Goal: Information Seeking & Learning: Check status

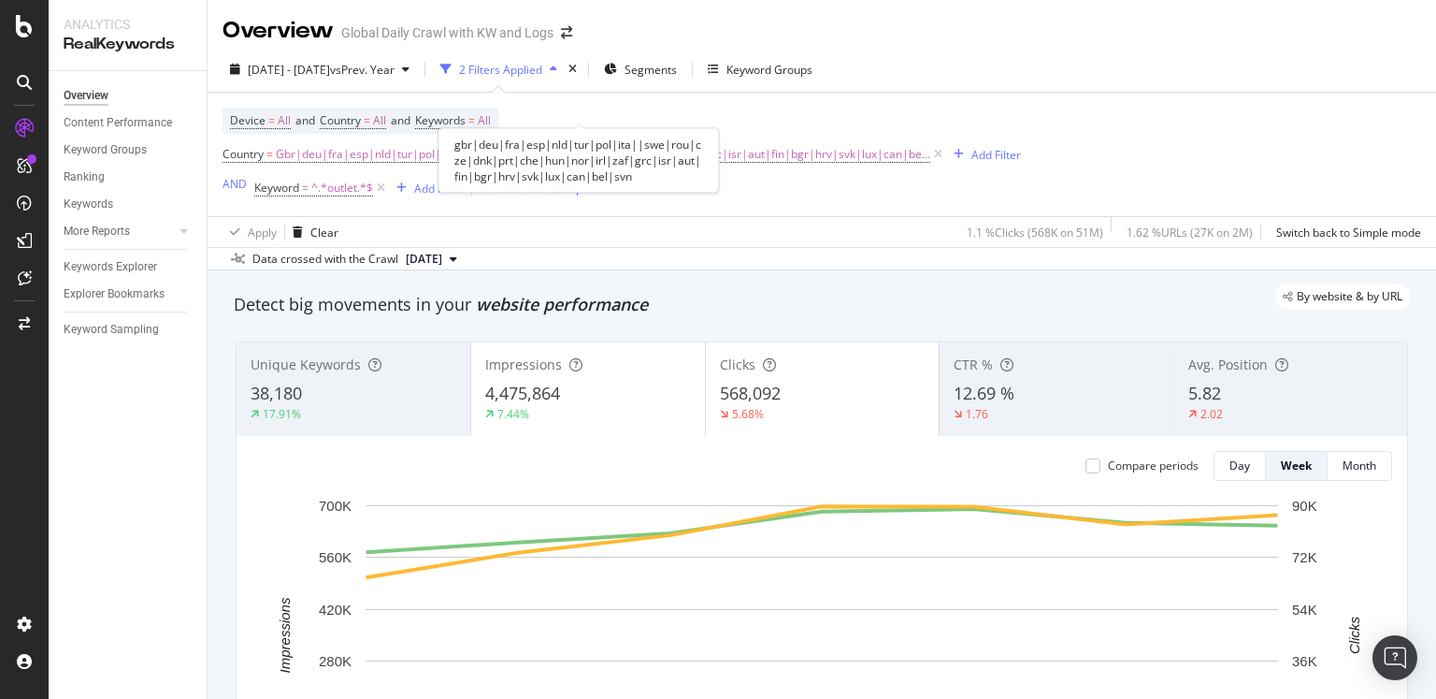
scroll to position [1699, 0]
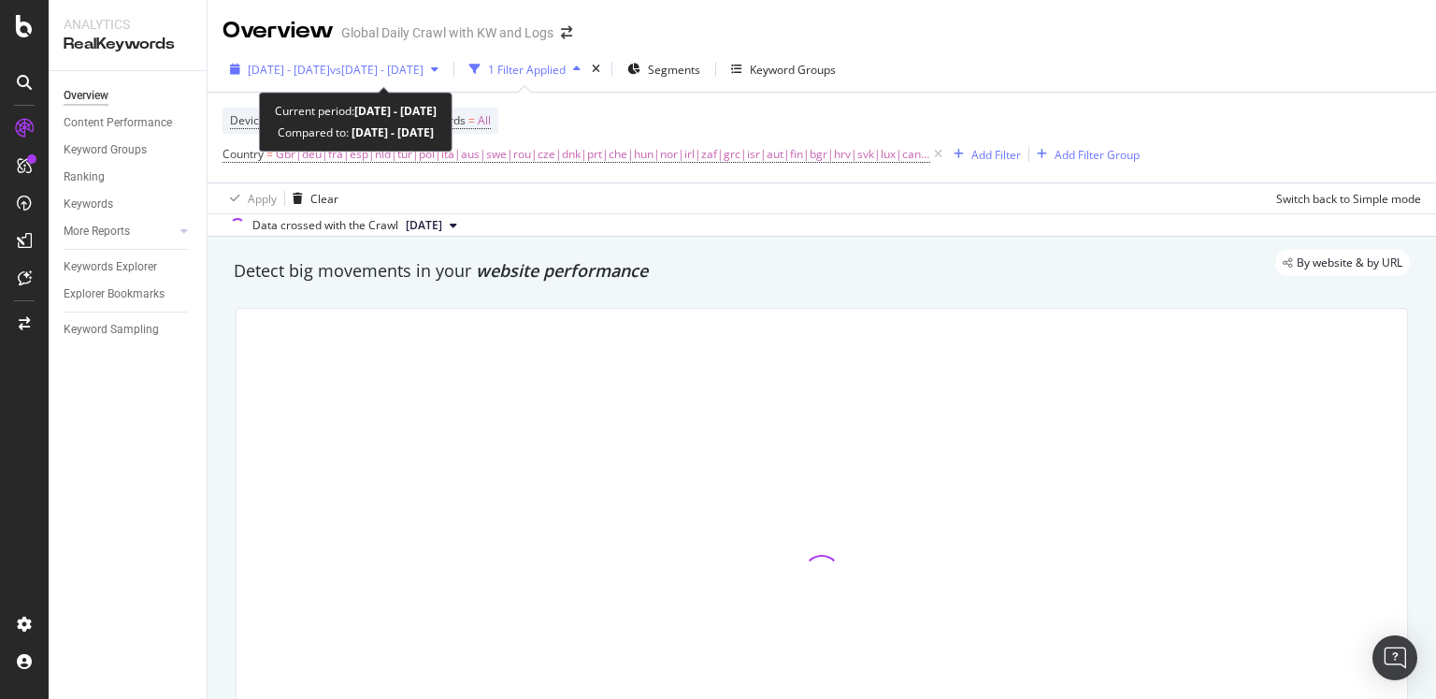
click at [330, 62] on span "[DATE] - [DATE]" at bounding box center [289, 70] width 82 height 16
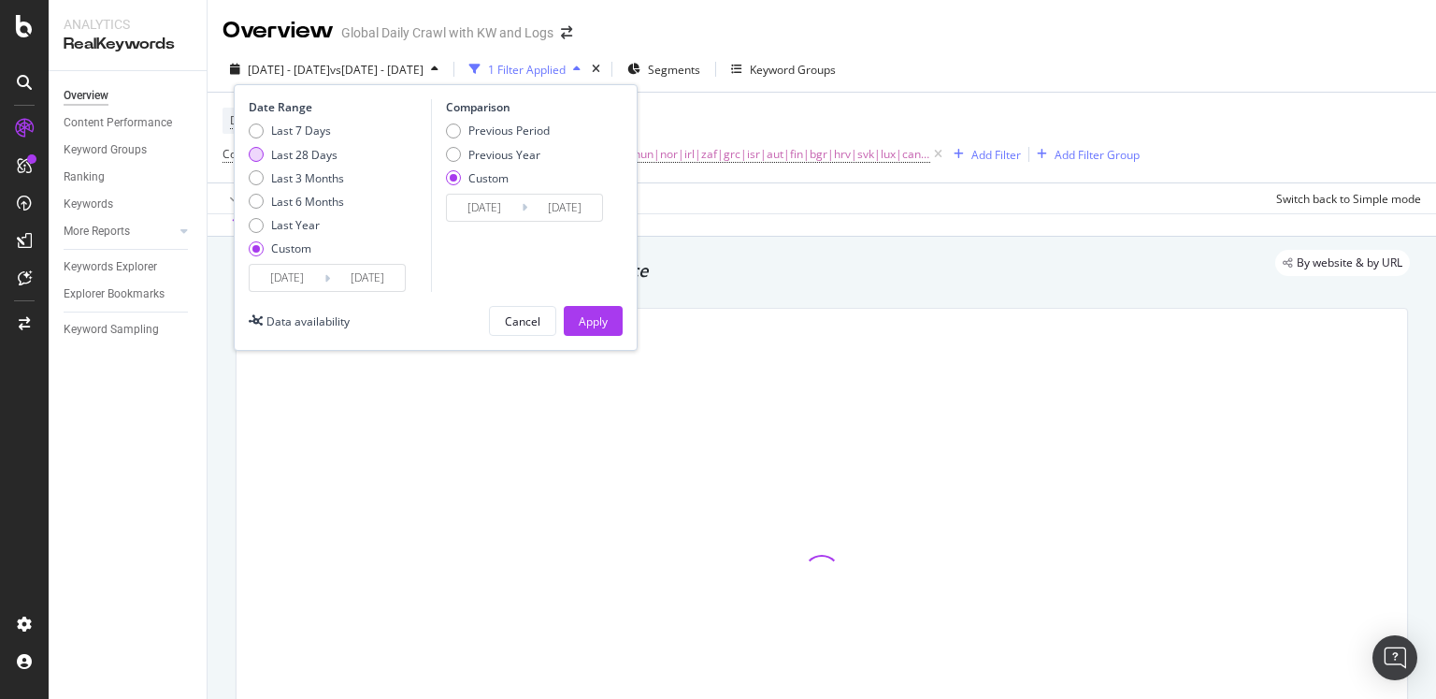
click at [295, 151] on div "Last 28 Days" at bounding box center [304, 155] width 66 height 16
type input "[DATE]"
click at [503, 137] on div "Previous Period" at bounding box center [509, 131] width 81 height 16
type input "[DATE]"
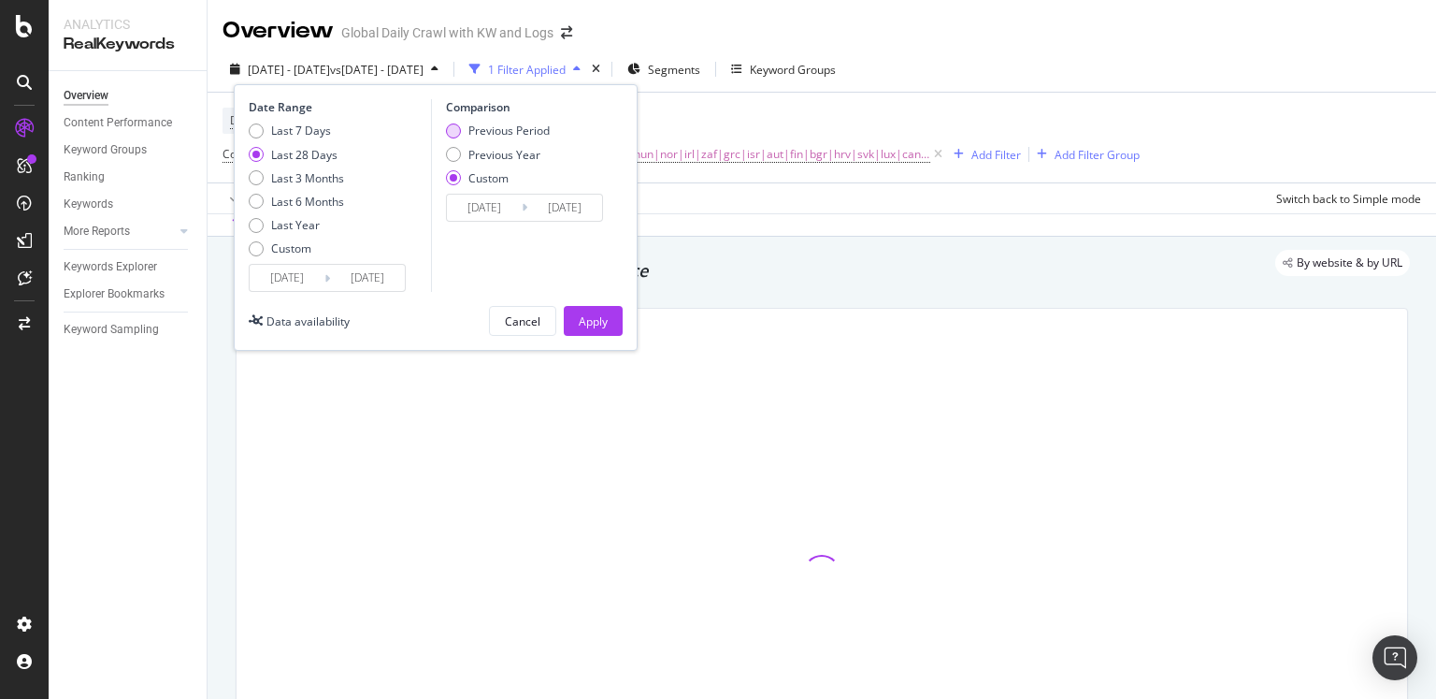
type input "[DATE]"
click at [596, 324] on div "Apply" at bounding box center [593, 321] width 29 height 16
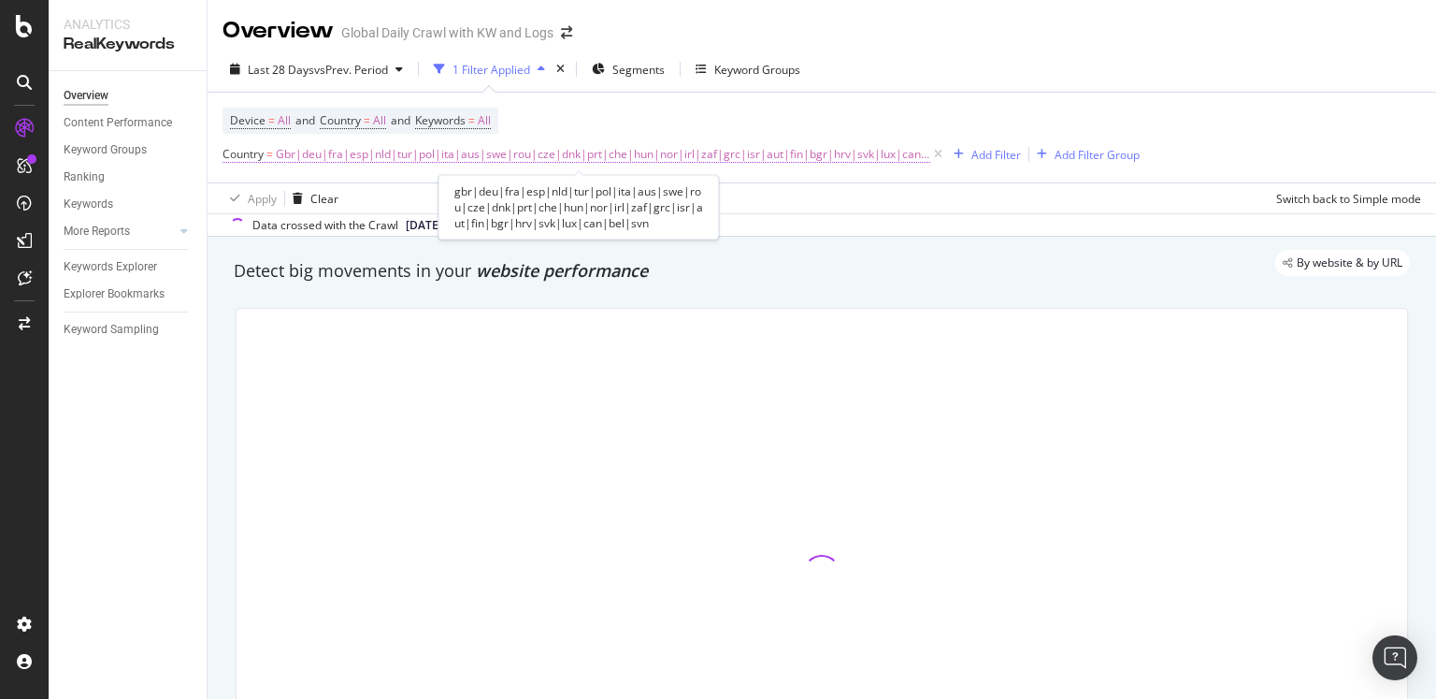
click at [592, 151] on span "Gbr|deu|fra|esp|nld|tur|pol|ita|aus|swe|rou|cze|dnk|prt|che|hun|nor|irl|zaf|grc…" at bounding box center [603, 154] width 655 height 26
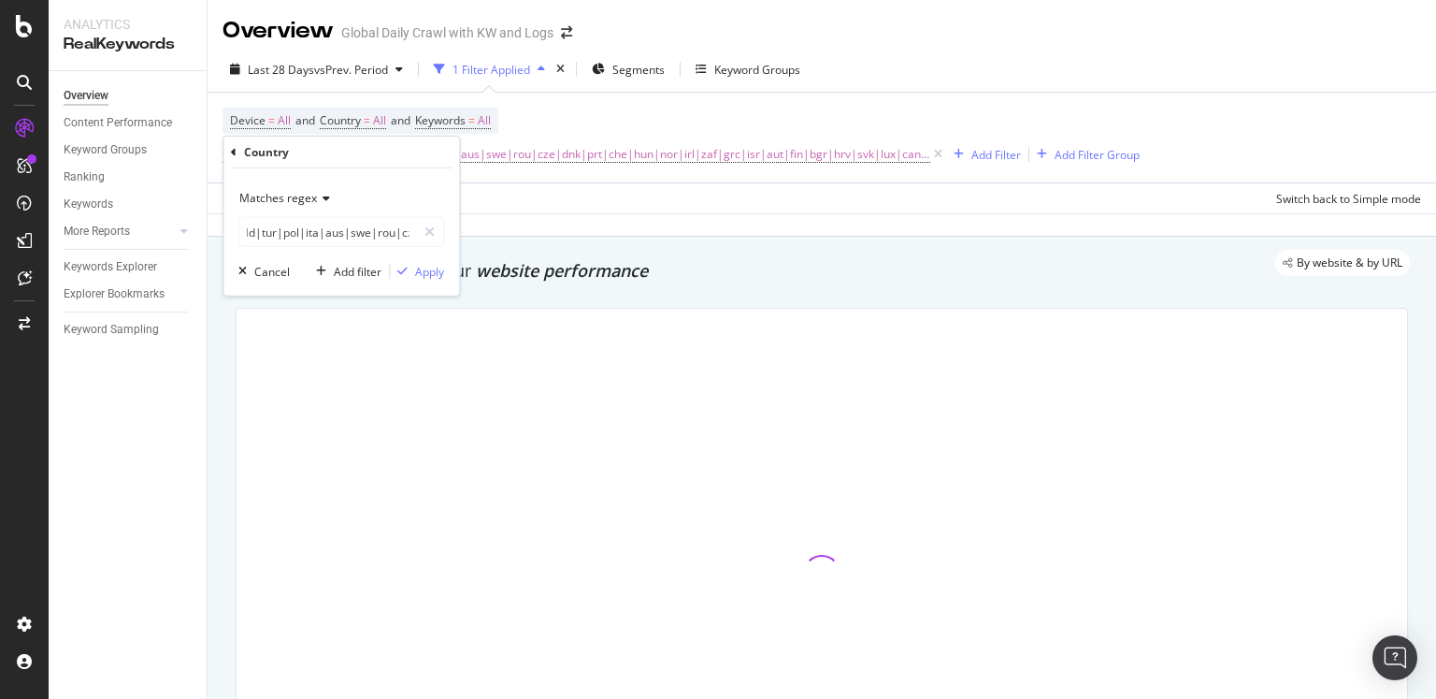
scroll to position [0, 108]
click at [327, 235] on input "gbr|deu|fra|esp|nld|tur|pol|ita|aus|swe|rou|cze|dnk|prt|che|hun|nor|irl|zaf|grc…" at bounding box center [327, 232] width 177 height 30
click at [330, 234] on input "gbr|deu|fra|esp|nld|tur|pol|ita|aus|swe|rou|cze|dnk|prt|che|hun|nor|irl|zaf|grc…" at bounding box center [327, 232] width 177 height 30
click at [330, 233] on input "gbr|deu|fra|esp|nld|tur|pol|ita|aus|swe|rou|cze|dnk|prt|che|hun|nor|irl|zaf|grc…" at bounding box center [327, 232] width 177 height 30
type input "gbr|deu|fra|esp|nld|tur|pol|ita|swe|rou|cze|dnk|prt|che|hun|nor|irl|zaf|grc|isr…"
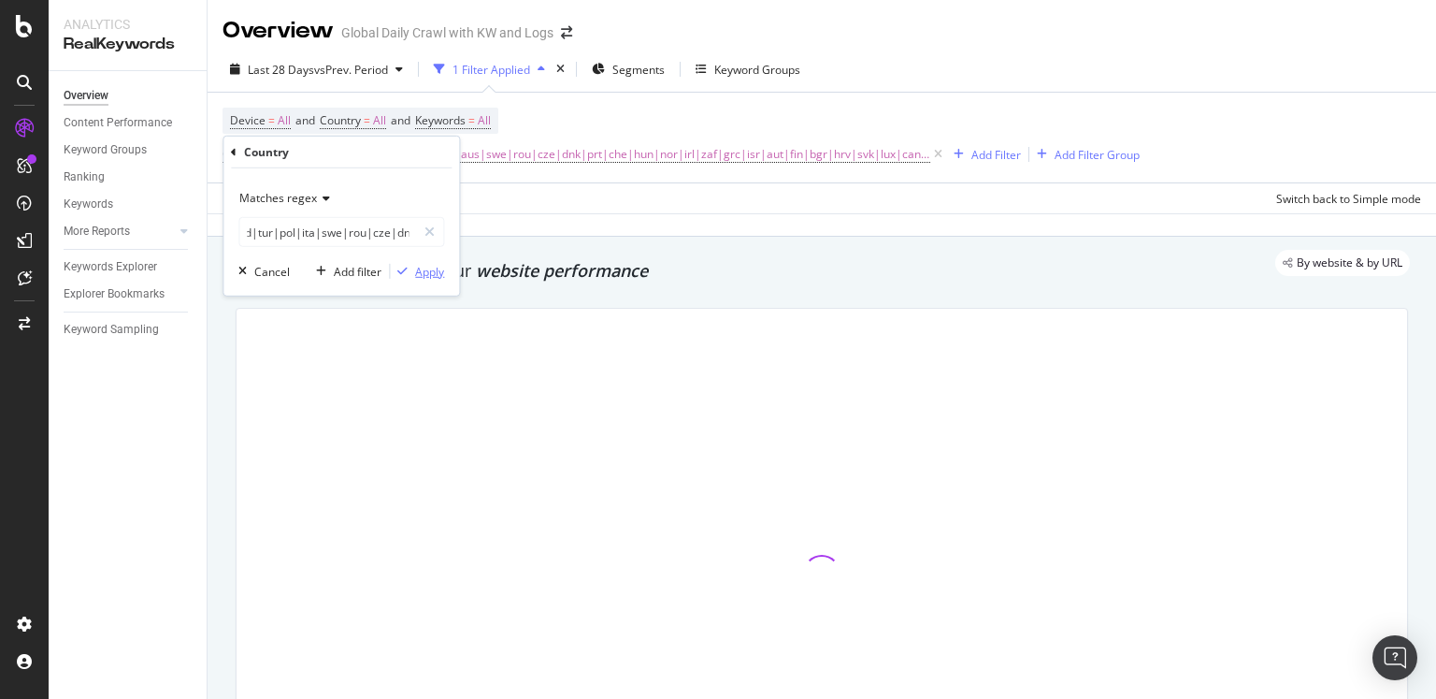
click at [420, 266] on div "Apply" at bounding box center [429, 271] width 29 height 16
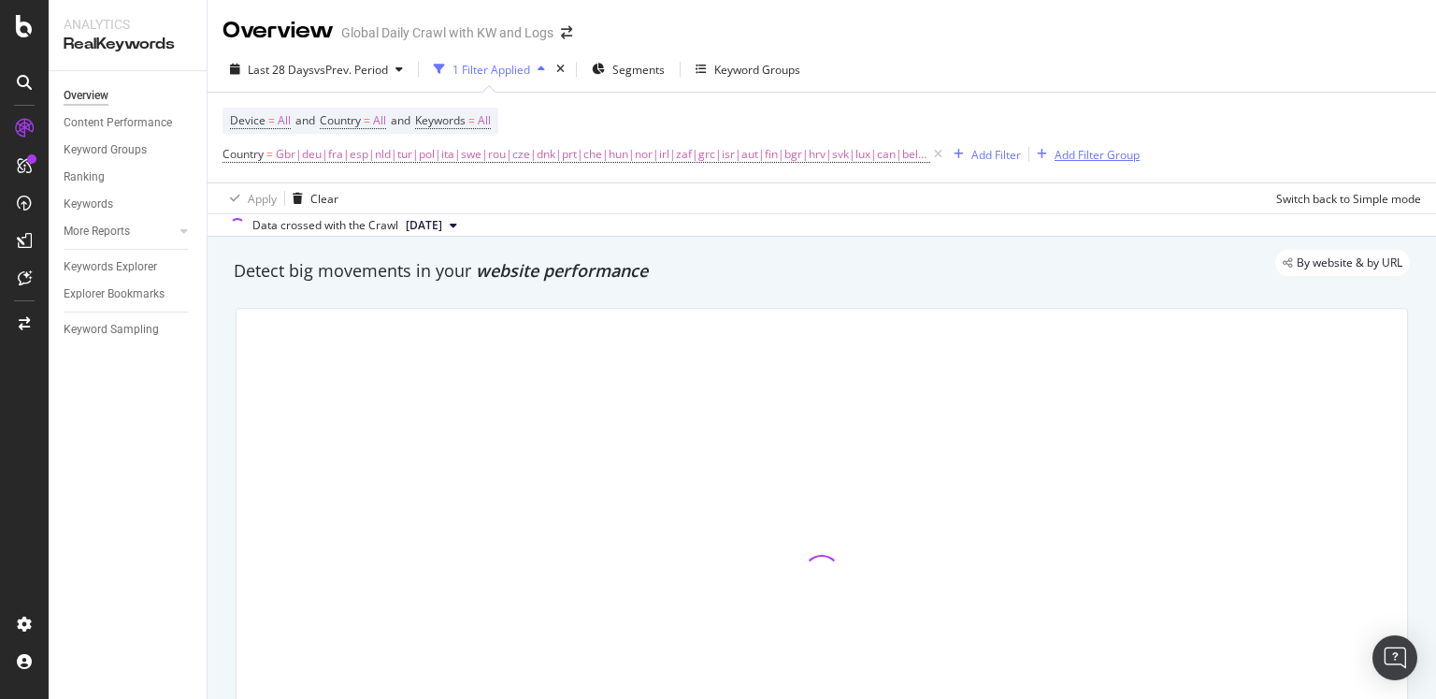
click at [1069, 152] on div "Add Filter Group" at bounding box center [1097, 155] width 85 height 16
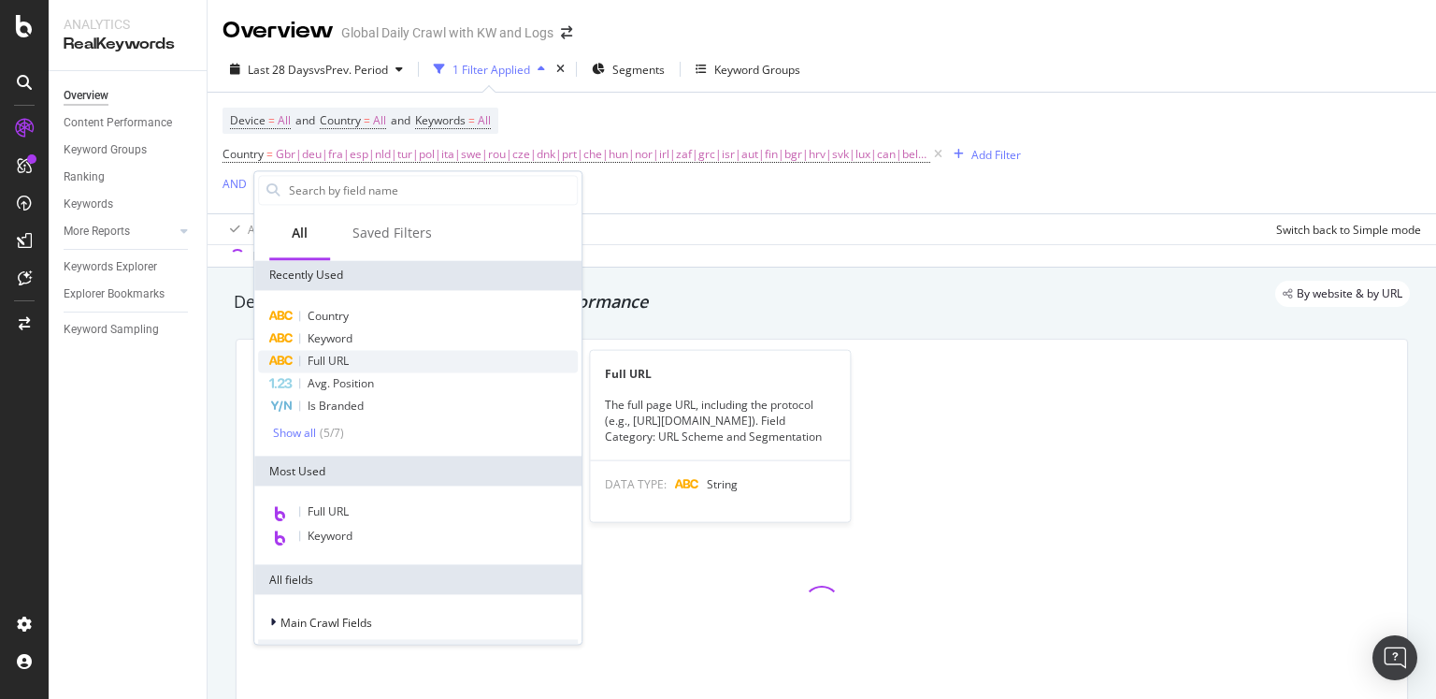
click at [347, 353] on span "Full URL" at bounding box center [328, 361] width 41 height 16
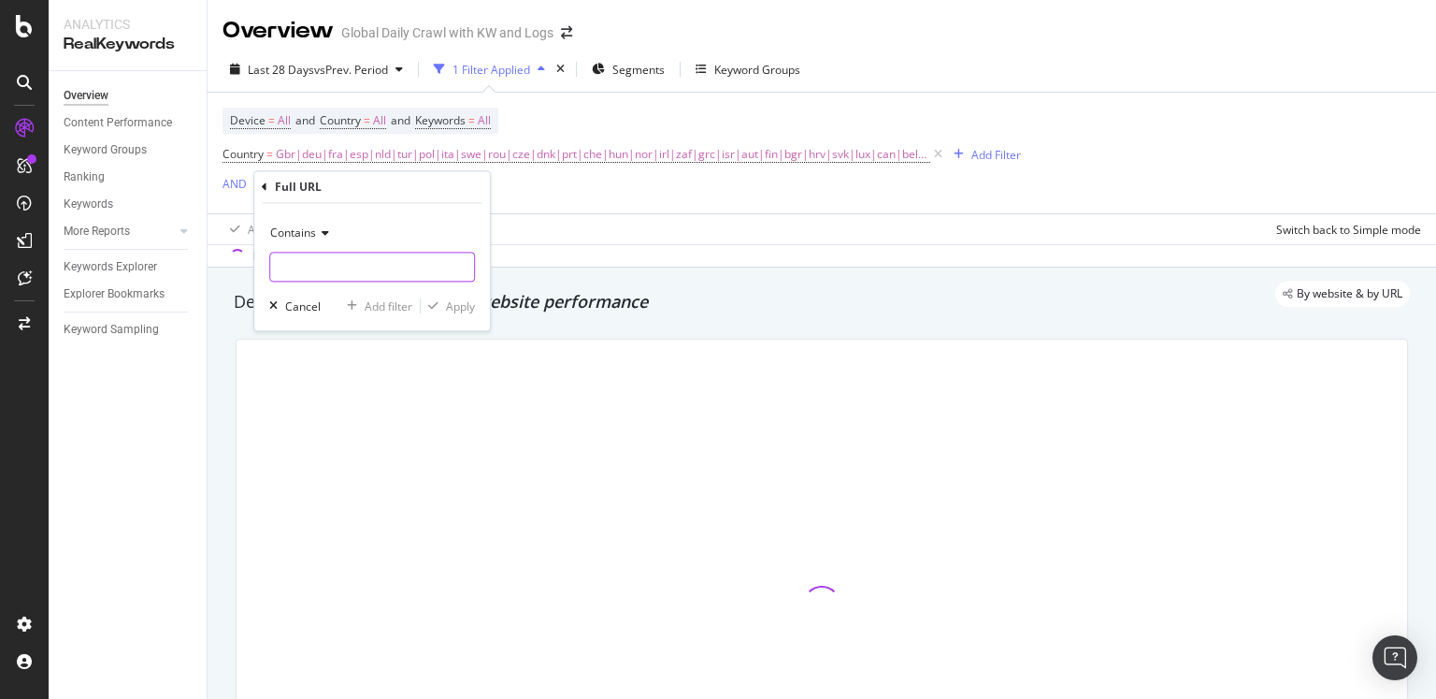
click at [325, 275] on input "text" at bounding box center [372, 267] width 204 height 30
paste input "840ik"
type input "840ik"
click at [444, 302] on div "button" at bounding box center [433, 306] width 25 height 11
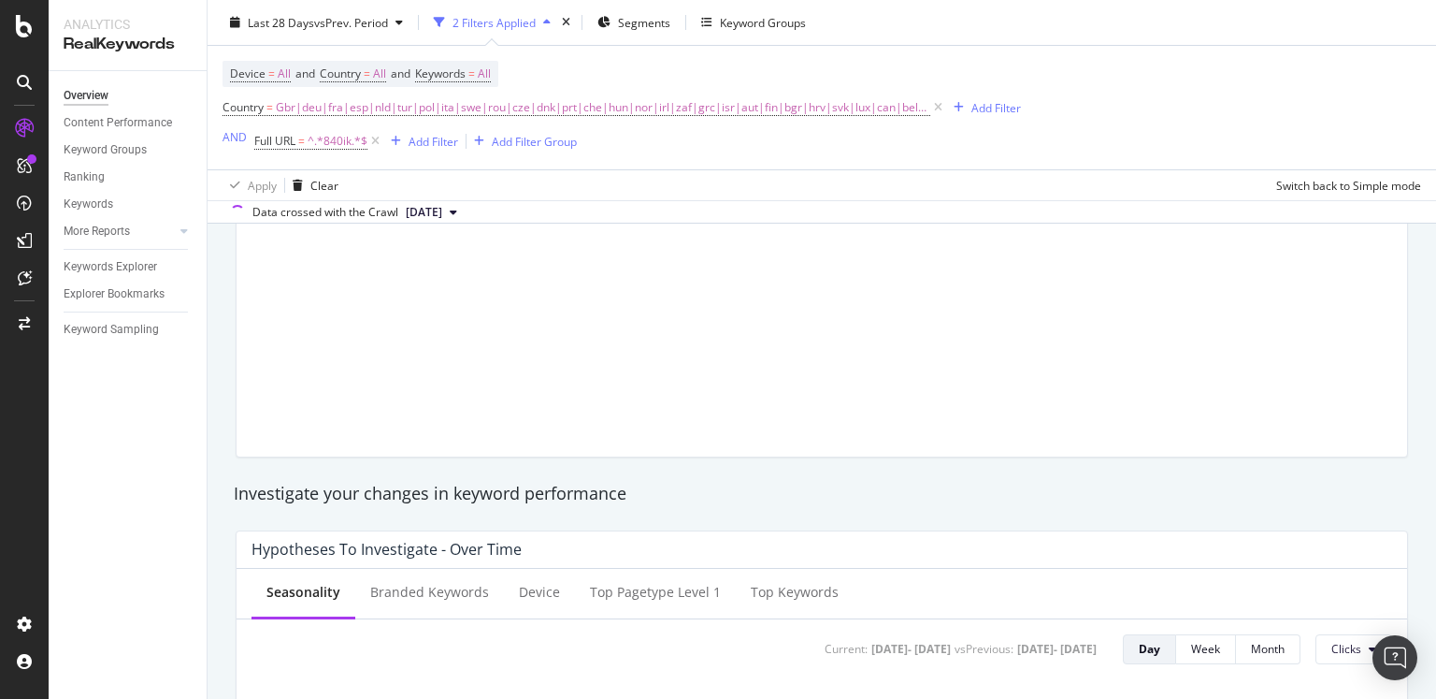
scroll to position [467, 0]
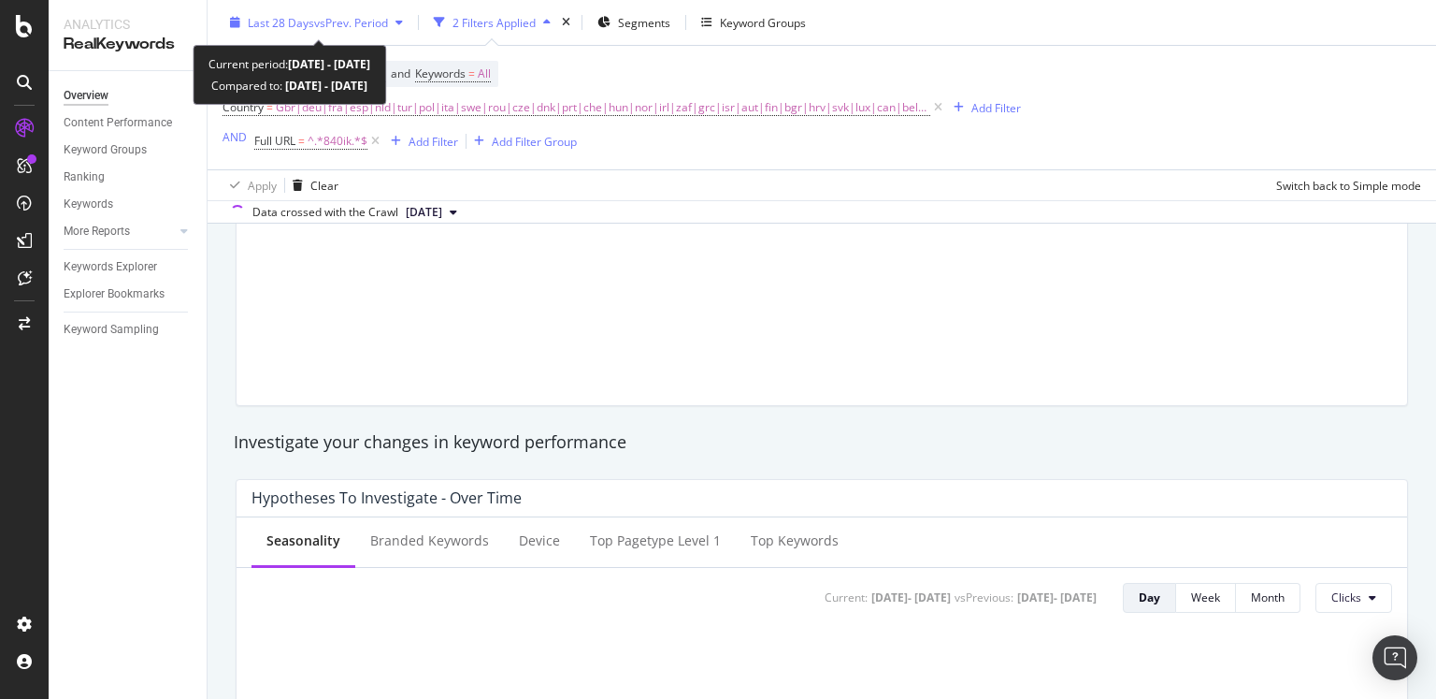
click at [319, 23] on span "vs Prev. Period" at bounding box center [351, 22] width 74 height 16
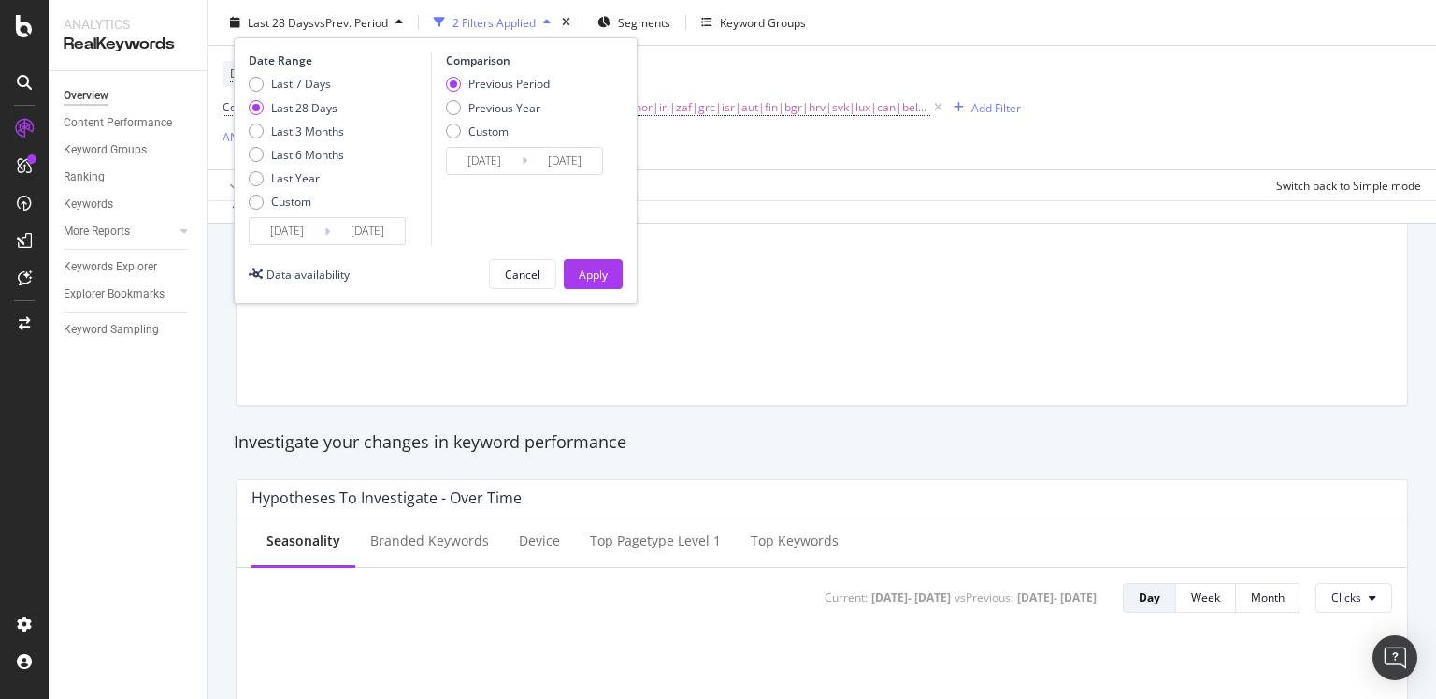
click at [372, 234] on input "[DATE]" at bounding box center [367, 231] width 75 height 26
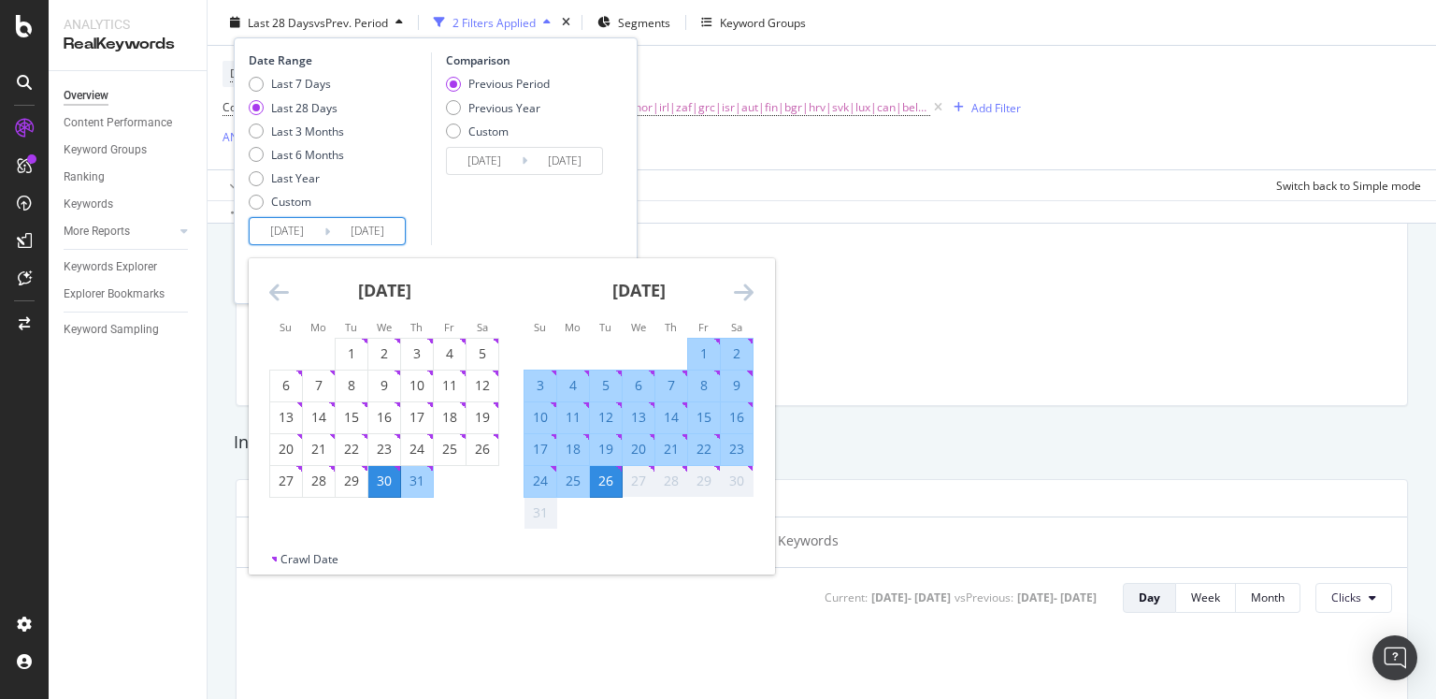
click at [738, 286] on icon "Move forward to switch to the next month." at bounding box center [744, 292] width 20 height 22
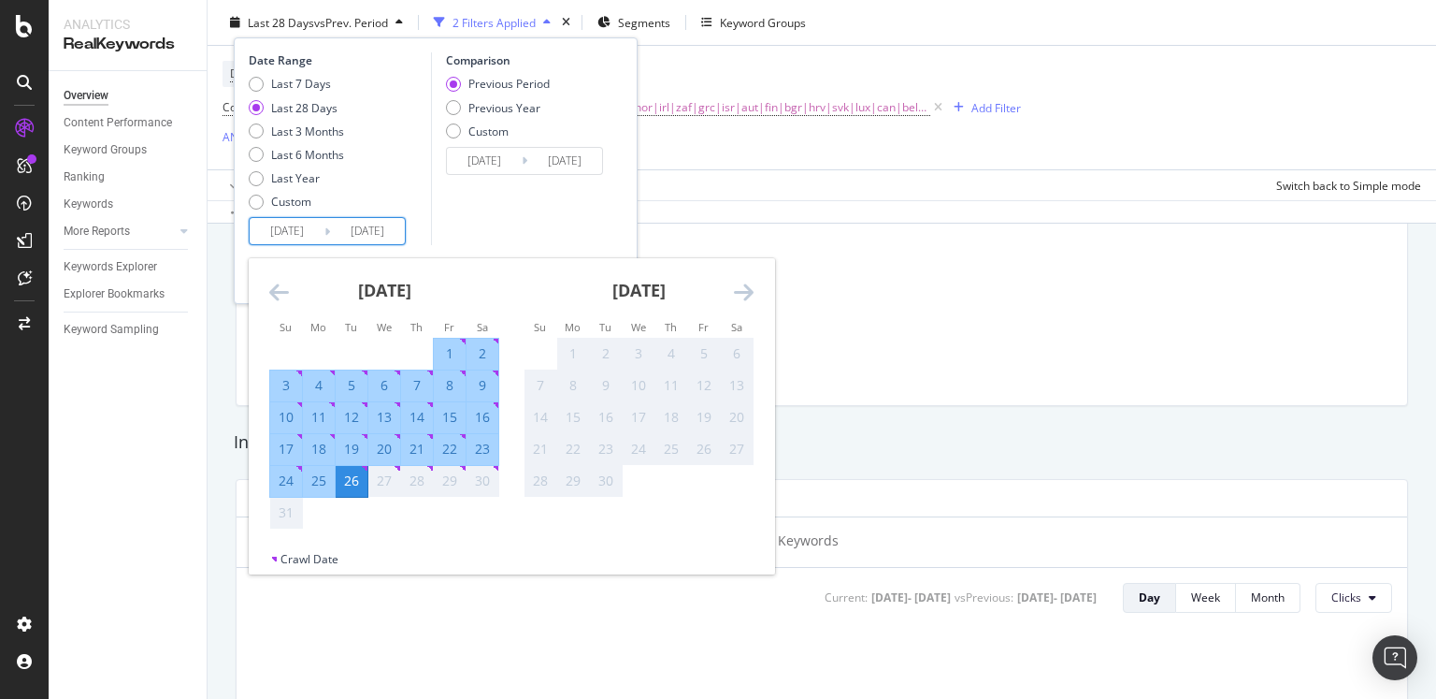
click at [814, 260] on div at bounding box center [822, 140] width 1171 height 529
